Goal: Information Seeking & Learning: Learn about a topic

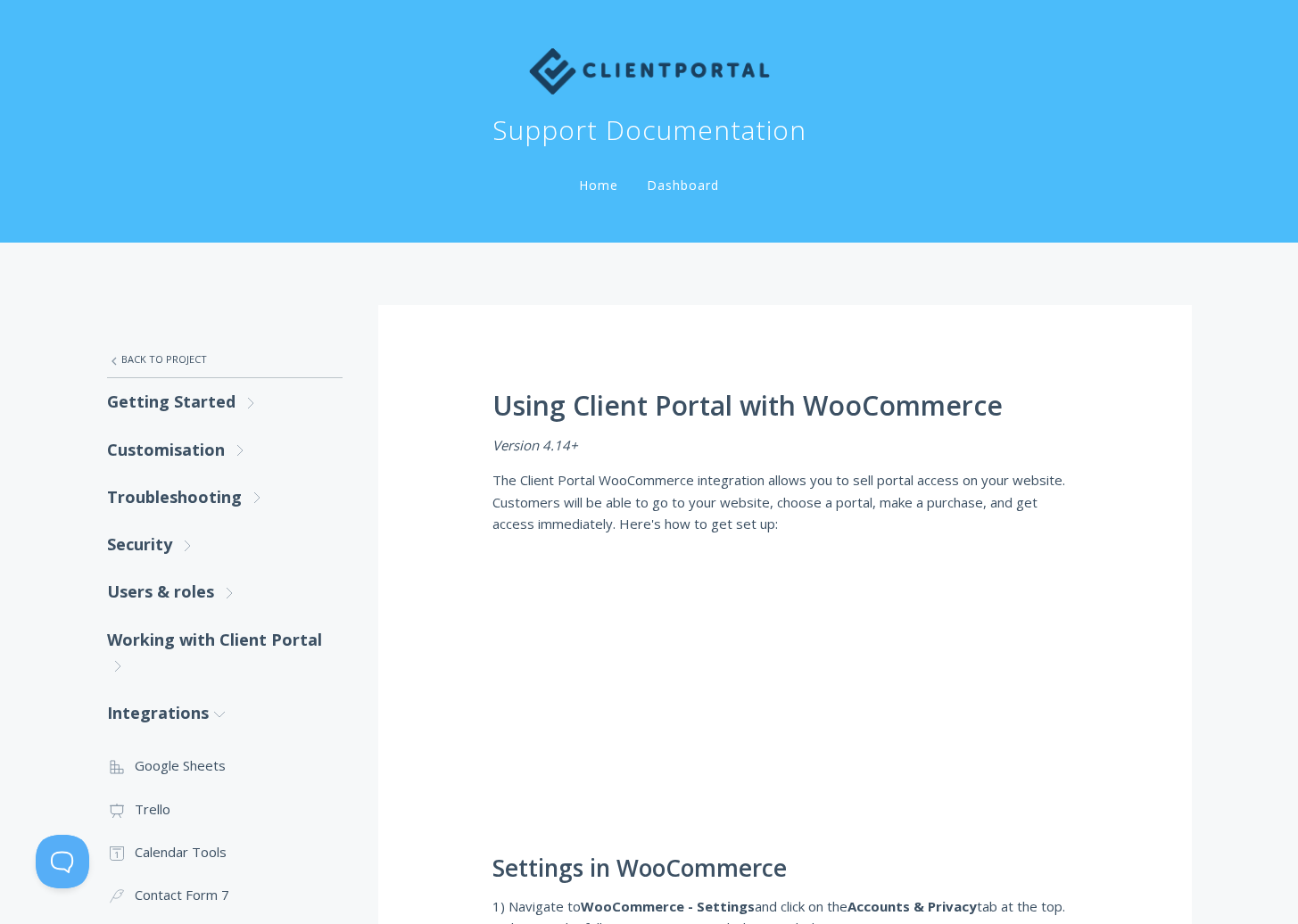
click at [613, 74] on img at bounding box center [649, 71] width 241 height 46
click at [593, 182] on link "Home" at bounding box center [598, 185] width 46 height 17
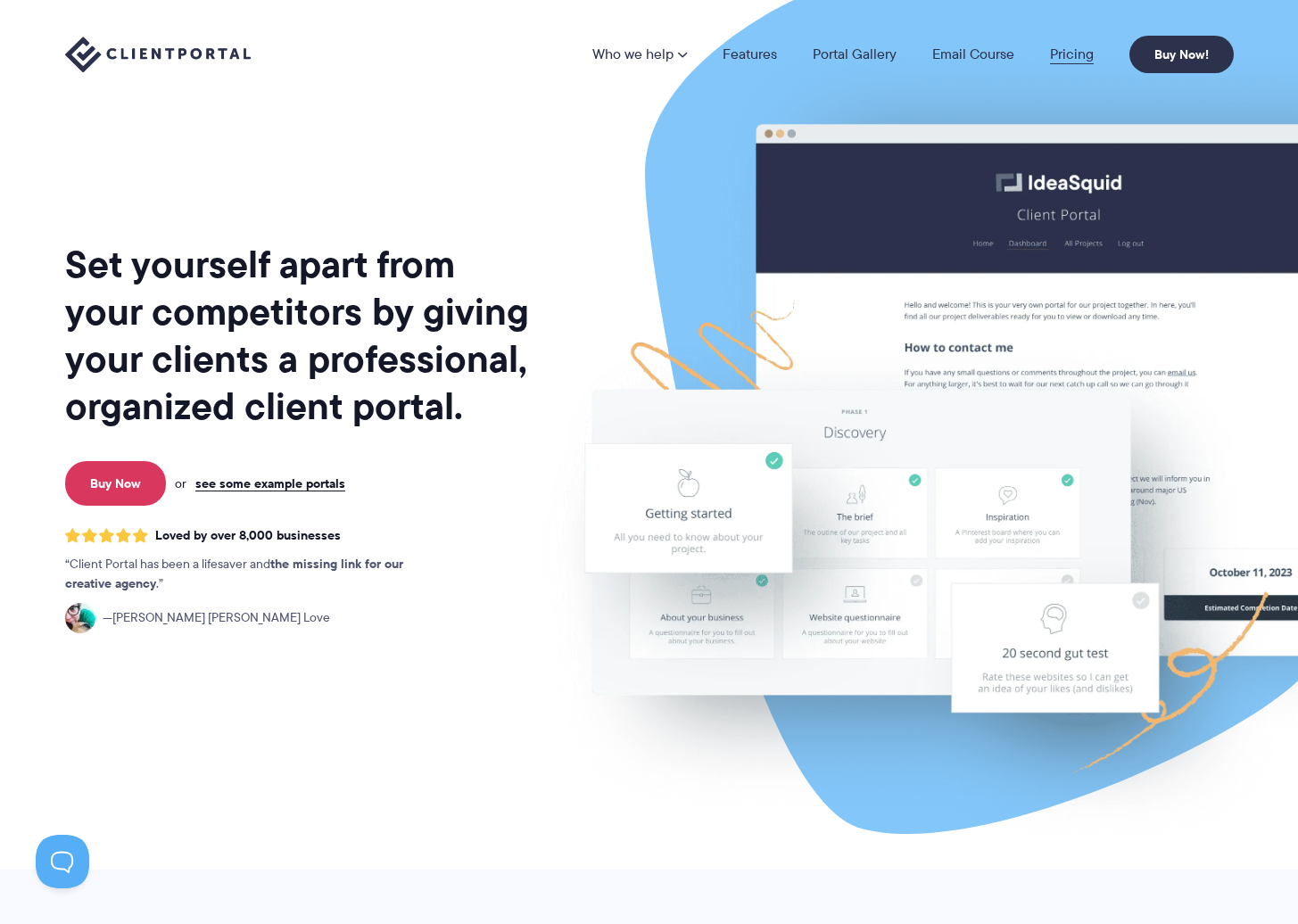
click at [1075, 55] on link "Pricing" at bounding box center [1072, 54] width 44 height 15
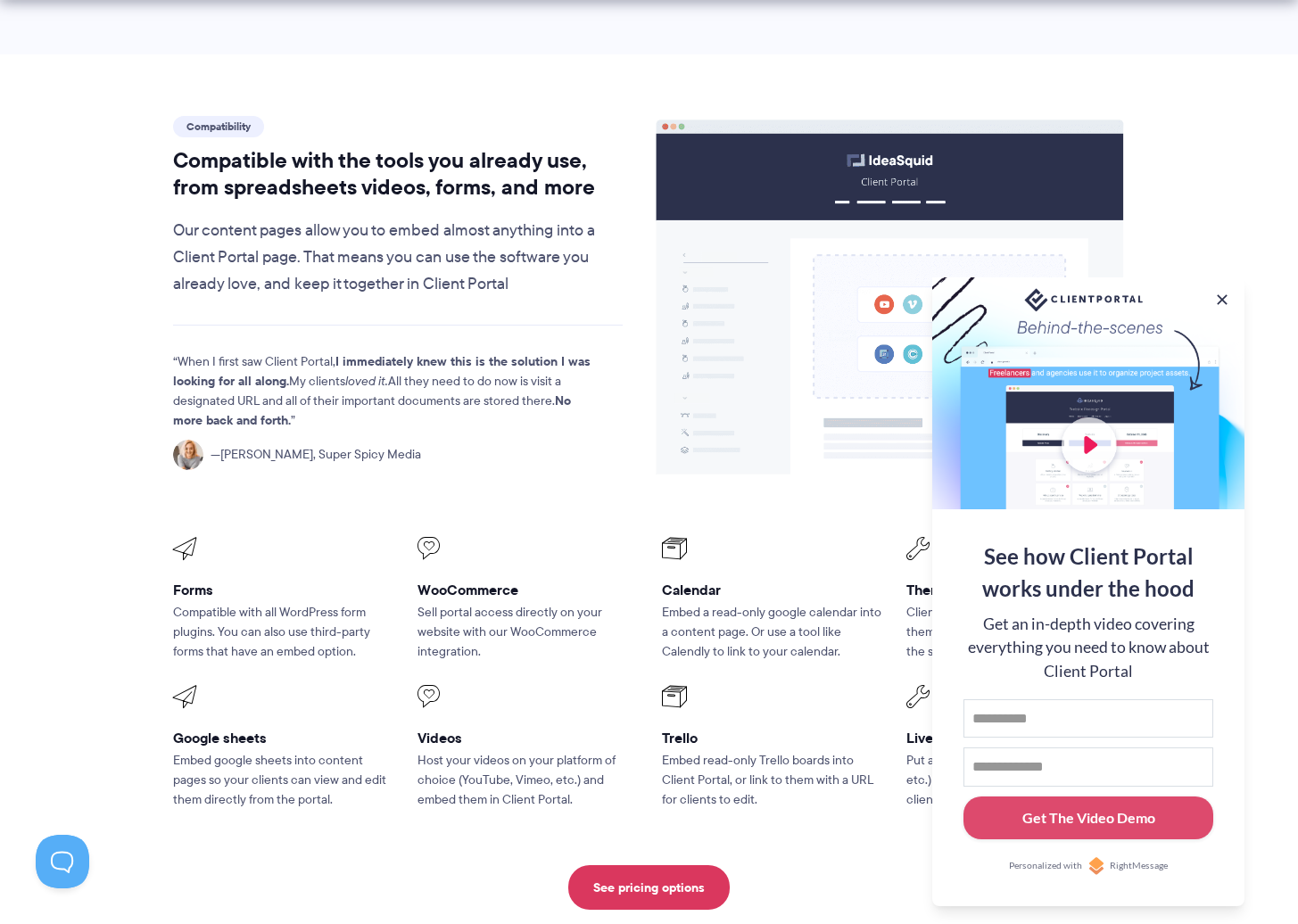
scroll to position [2097, 0]
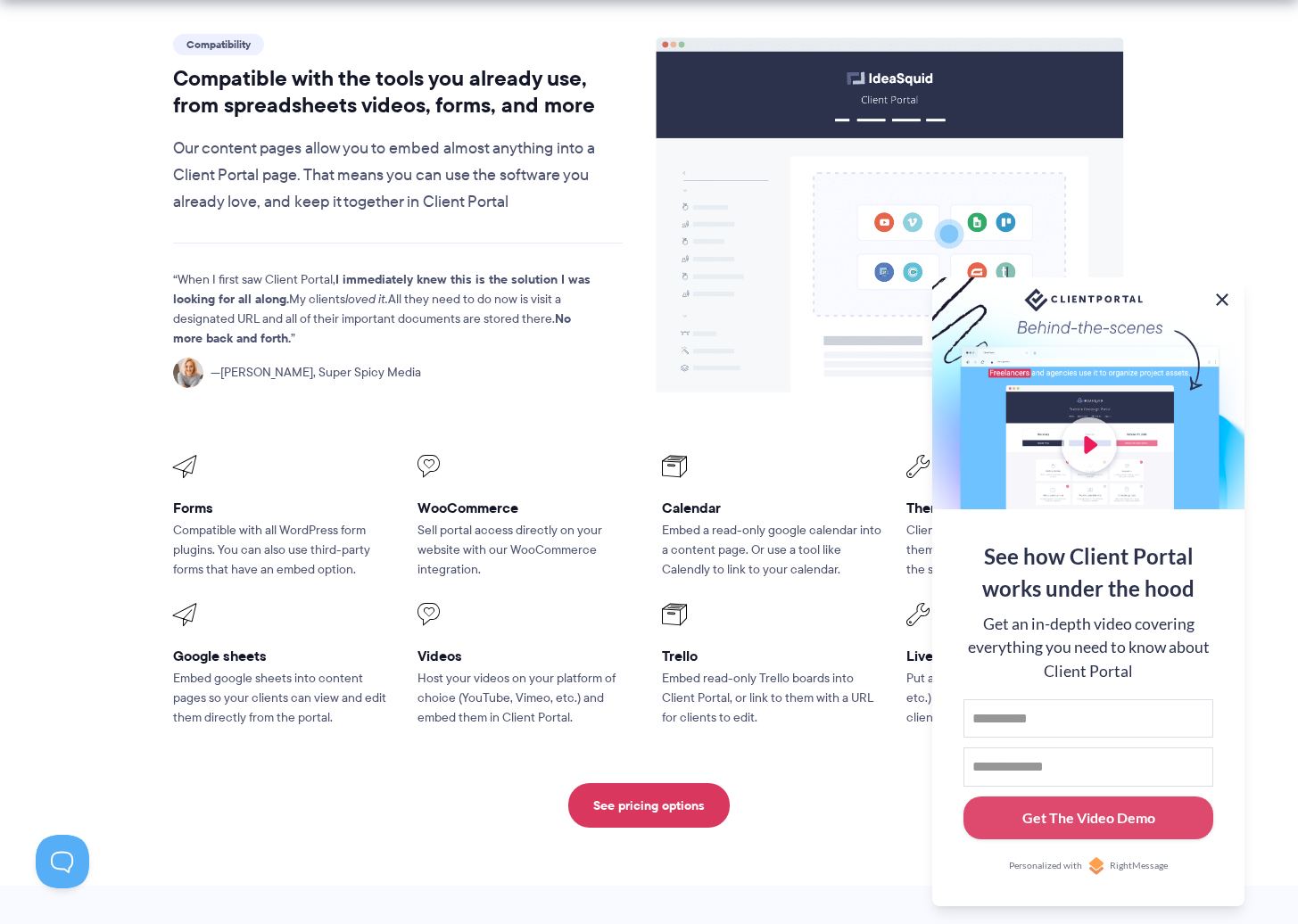
click at [1222, 298] on button at bounding box center [1223, 300] width 22 height 22
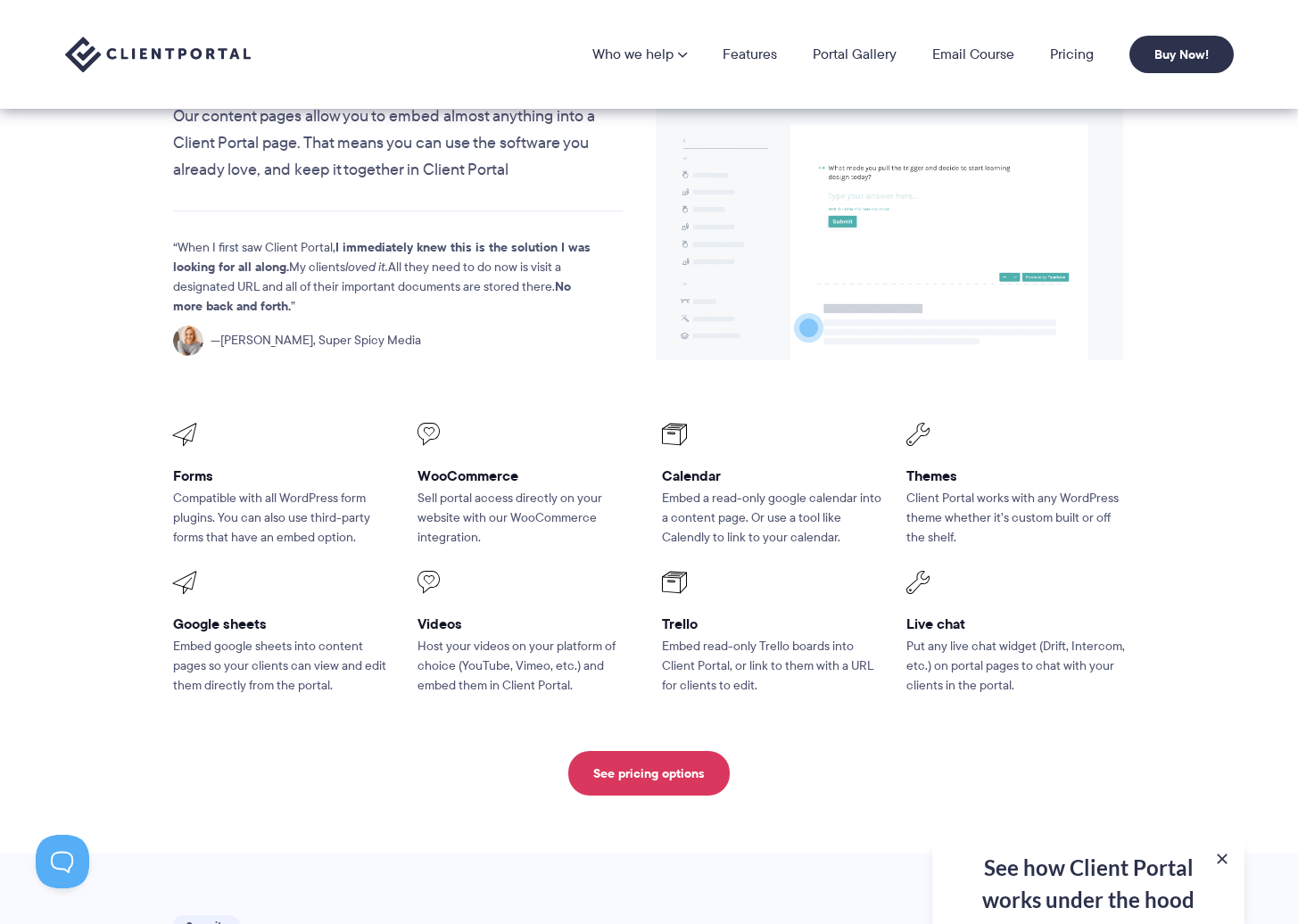
scroll to position [2030, 0]
